Goal: Transaction & Acquisition: Purchase product/service

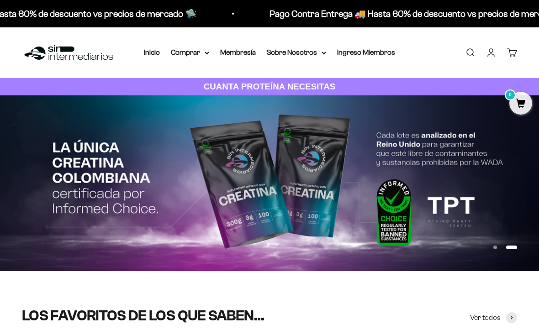
drag, startPoint x: 225, startPoint y: 161, endPoint x: 225, endPoint y: 140, distance: 21.5
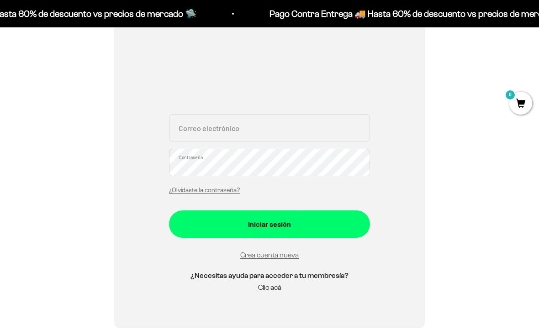
scroll to position [127, 0]
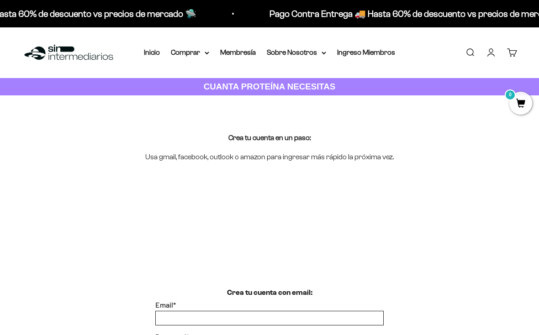
scroll to position [107, 0]
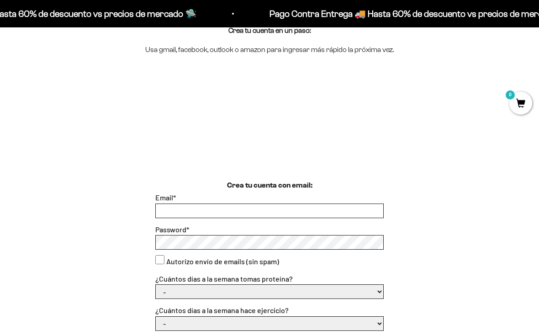
click at [271, 210] on input "Email *" at bounding box center [270, 211] width 228 height 14
type input "[EMAIL_ADDRESS][DOMAIN_NAME]"
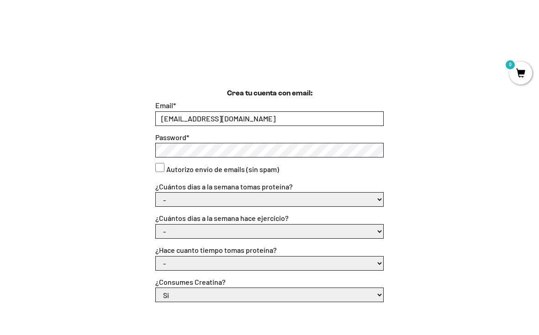
scroll to position [178, 0]
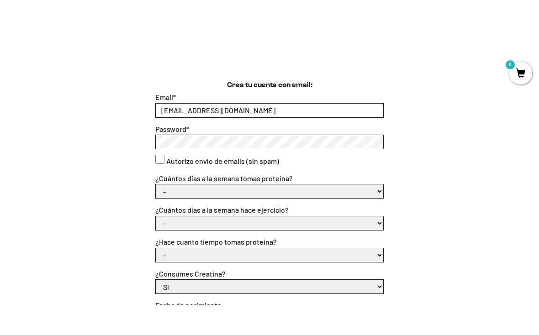
click at [195, 215] on select "- 1 o 2 3 a 5 6 o 7" at bounding box center [270, 222] width 228 height 14
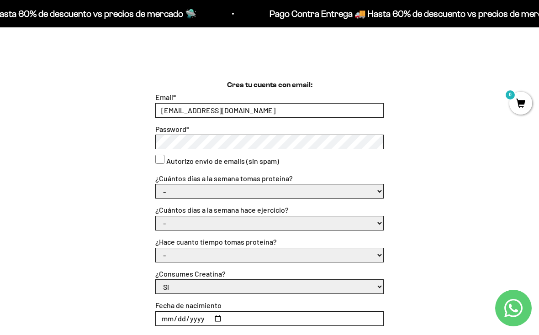
scroll to position [366, 0]
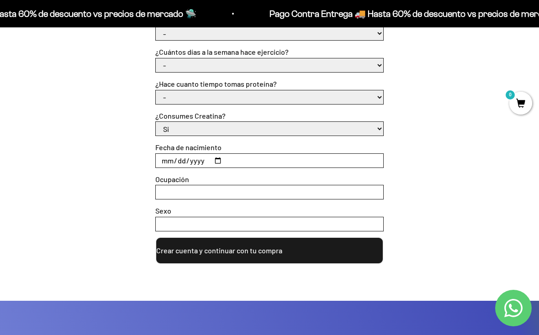
click at [246, 247] on button "Crear cuenta y continuar con tu compra" at bounding box center [269, 250] width 228 height 27
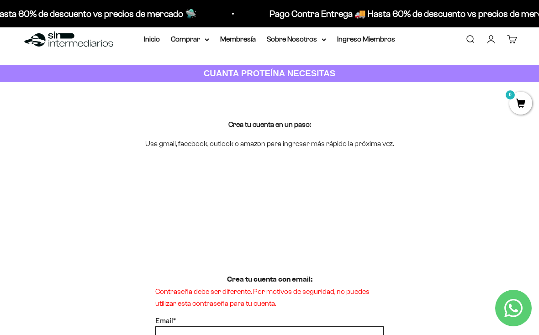
scroll to position [83, 0]
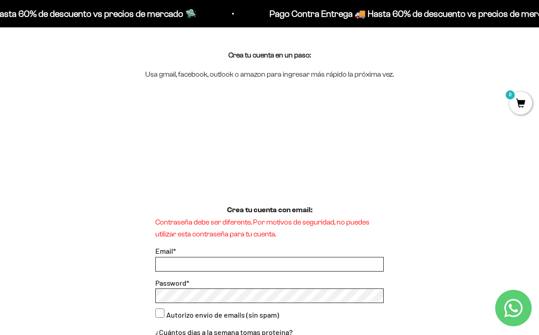
click at [220, 262] on input "Email *" at bounding box center [270, 265] width 228 height 14
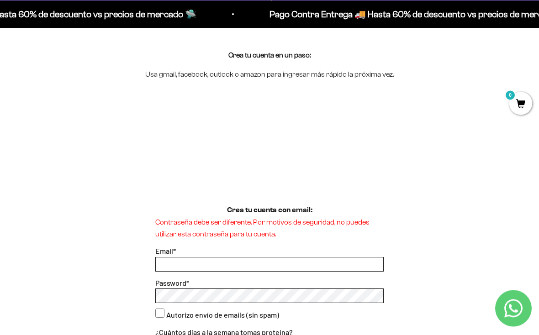
click at [220, 262] on input "Email *" at bounding box center [270, 265] width 228 height 14
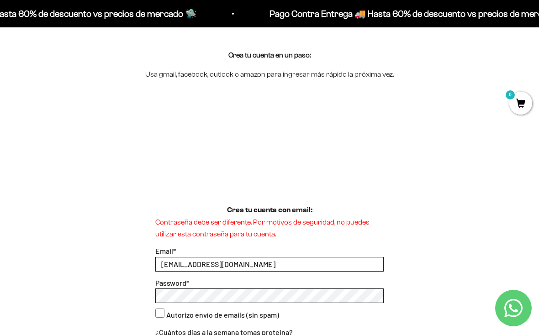
type input "af.flechas249@hotmail.com"
click at [230, 328] on label "¿Cuántos días a la semana tomas proteína?" at bounding box center [224, 332] width 138 height 9
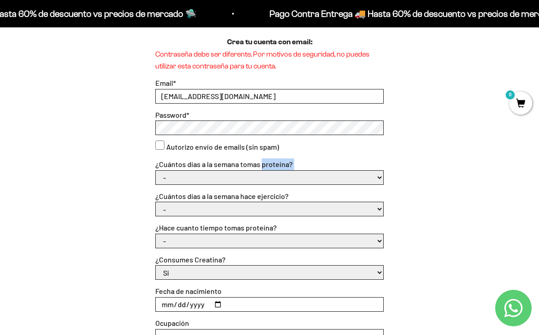
scroll to position [251, 0]
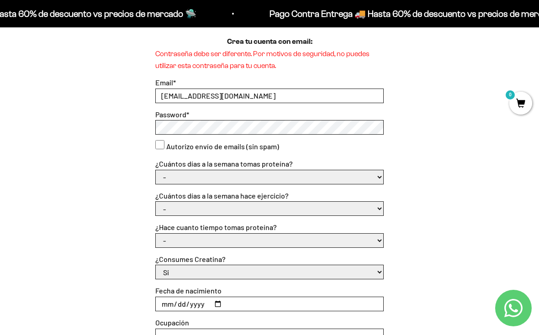
click at [415, 145] on div "Crea tu cuenta con email: Contraseña debe ser diferente. Por motivos de segurid…" at bounding box center [269, 222] width 495 height 372
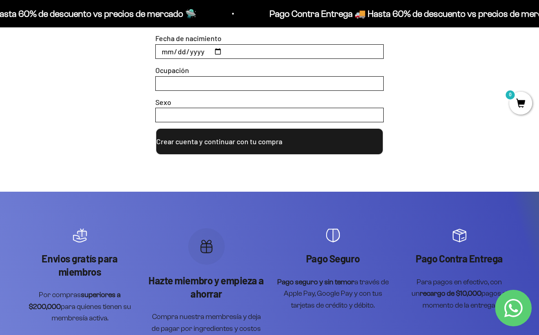
scroll to position [491, 0]
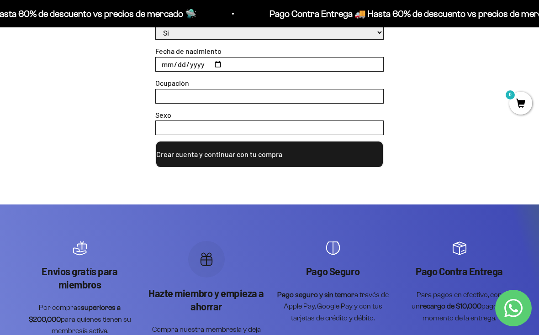
click at [286, 148] on button "Crear cuenta y continuar con tu compra" at bounding box center [269, 154] width 228 height 27
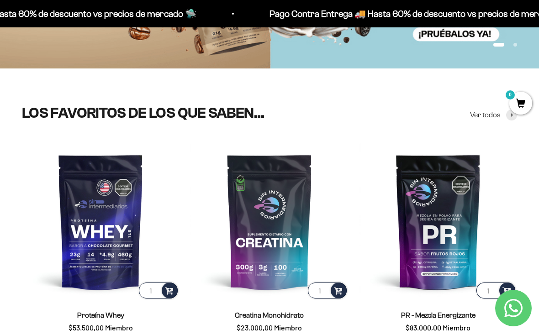
scroll to position [207, 0]
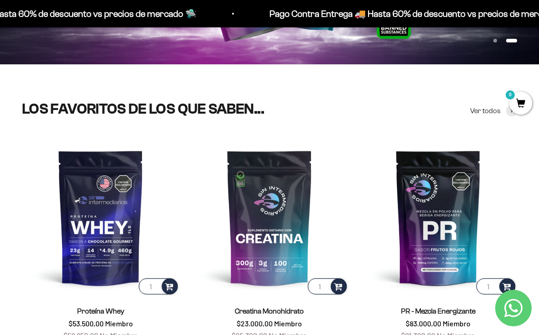
click at [89, 230] on img at bounding box center [101, 218] width 158 height 158
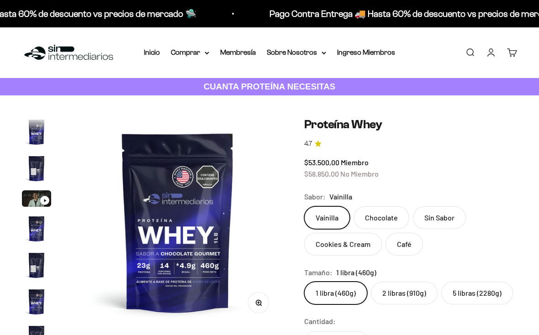
scroll to position [440, 0]
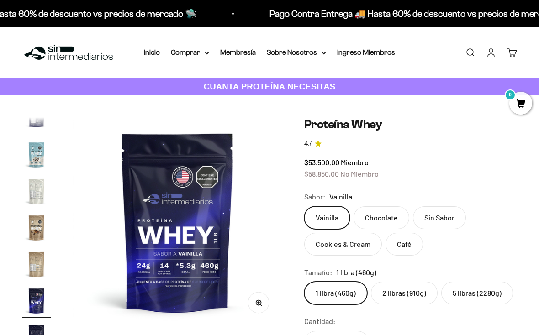
click at [379, 216] on label "Chocolate" at bounding box center [382, 218] width 56 height 23
click at [304, 207] on input "Chocolate" at bounding box center [304, 206] width 0 height 0
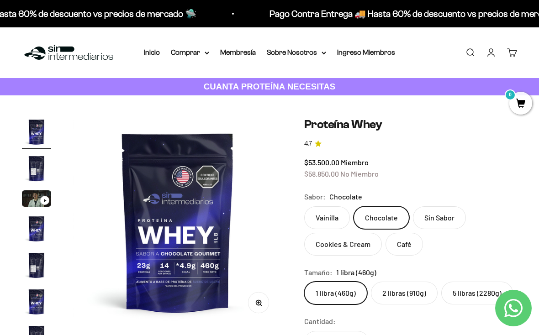
click at [483, 295] on label "5 libras (2280g)" at bounding box center [477, 293] width 72 height 23
click at [304, 282] on input "5 libras (2280g)" at bounding box center [304, 281] width 0 height 0
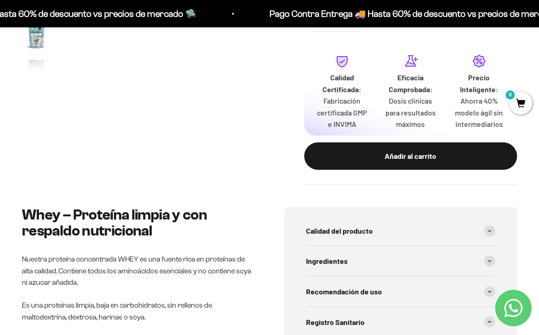
scroll to position [324, 0]
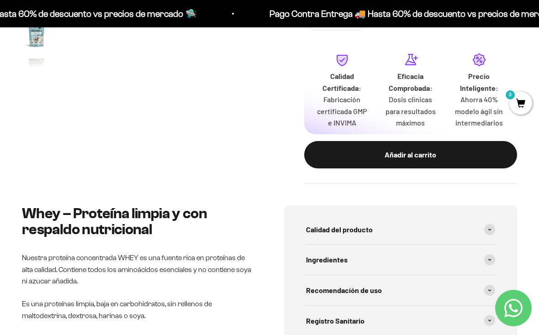
click at [438, 150] on div "Añadir al carrito" at bounding box center [411, 155] width 176 height 12
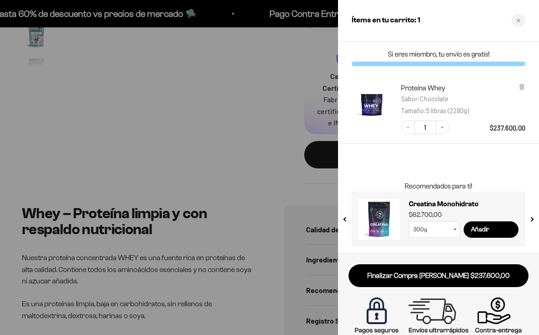
click at [440, 229] on select "300g 100g" at bounding box center [434, 230] width 51 height 16
click at [477, 227] on input "Añadir" at bounding box center [491, 230] width 55 height 16
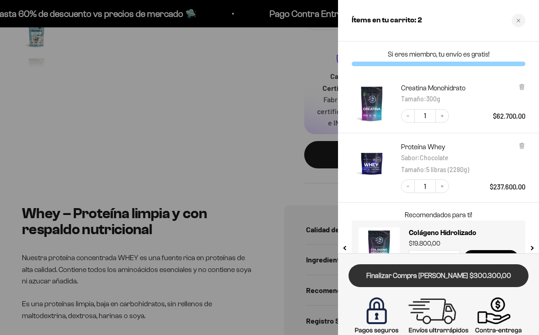
click at [461, 275] on link "Finalizar Compra Segura $300.300,00" at bounding box center [439, 276] width 180 height 23
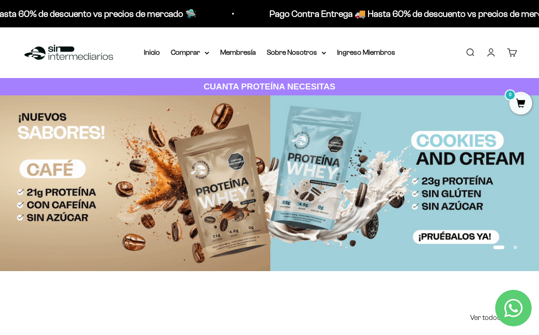
click at [496, 53] on link "Cuenta" at bounding box center [491, 53] width 10 height 10
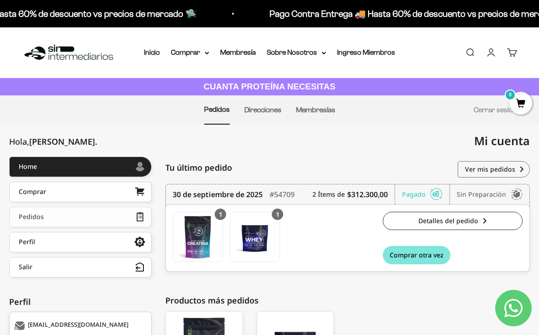
click at [82, 213] on link "Pedidos" at bounding box center [80, 217] width 143 height 21
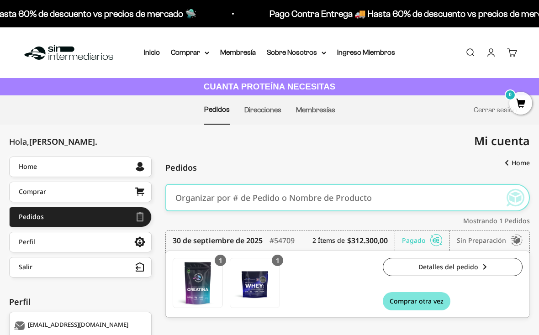
scroll to position [52, 0]
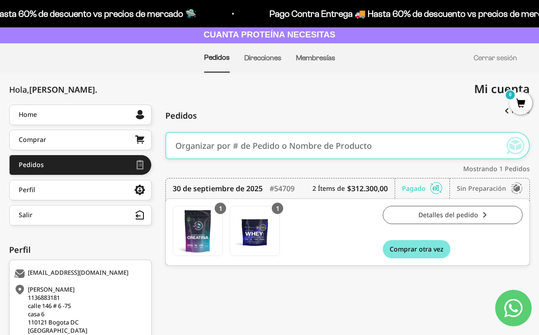
click at [420, 212] on link "Detalles del pedido" at bounding box center [453, 215] width 140 height 18
